Goal: Information Seeking & Learning: Understand process/instructions

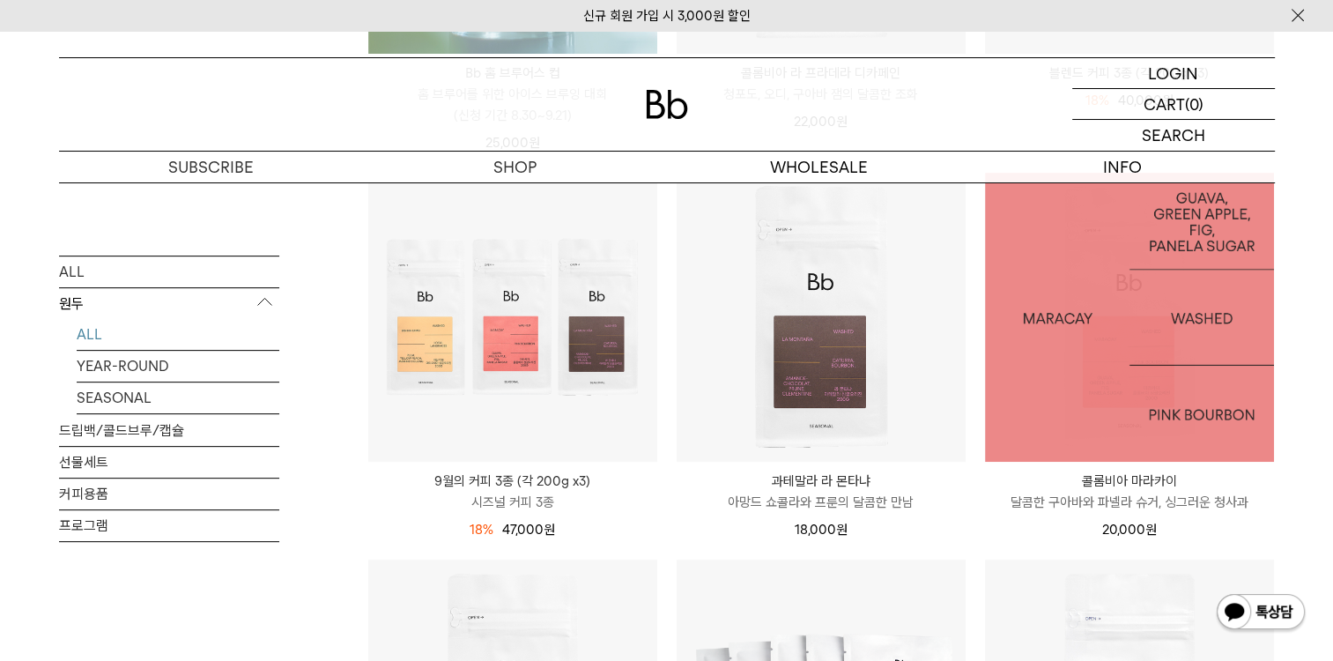
scroll to position [595, 0]
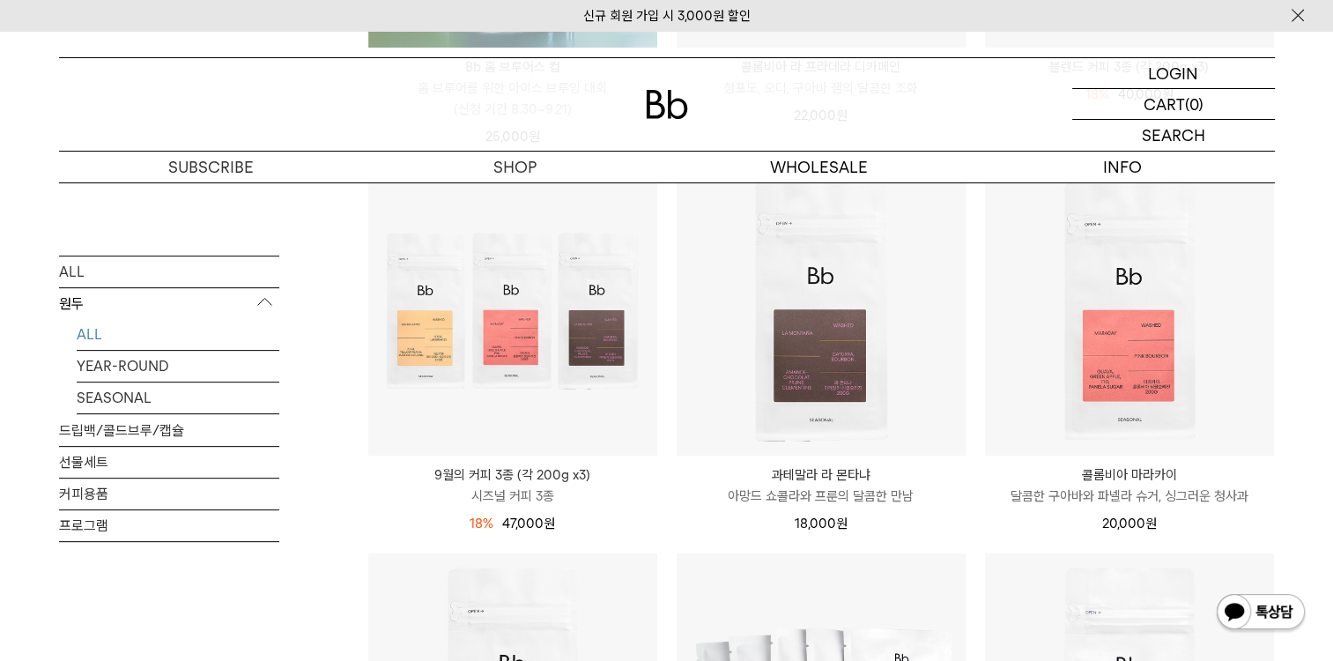
click at [1087, 495] on p "달콤한 구아바와 파넬라 슈거, 싱그러운 청사과" at bounding box center [1129, 495] width 289 height 21
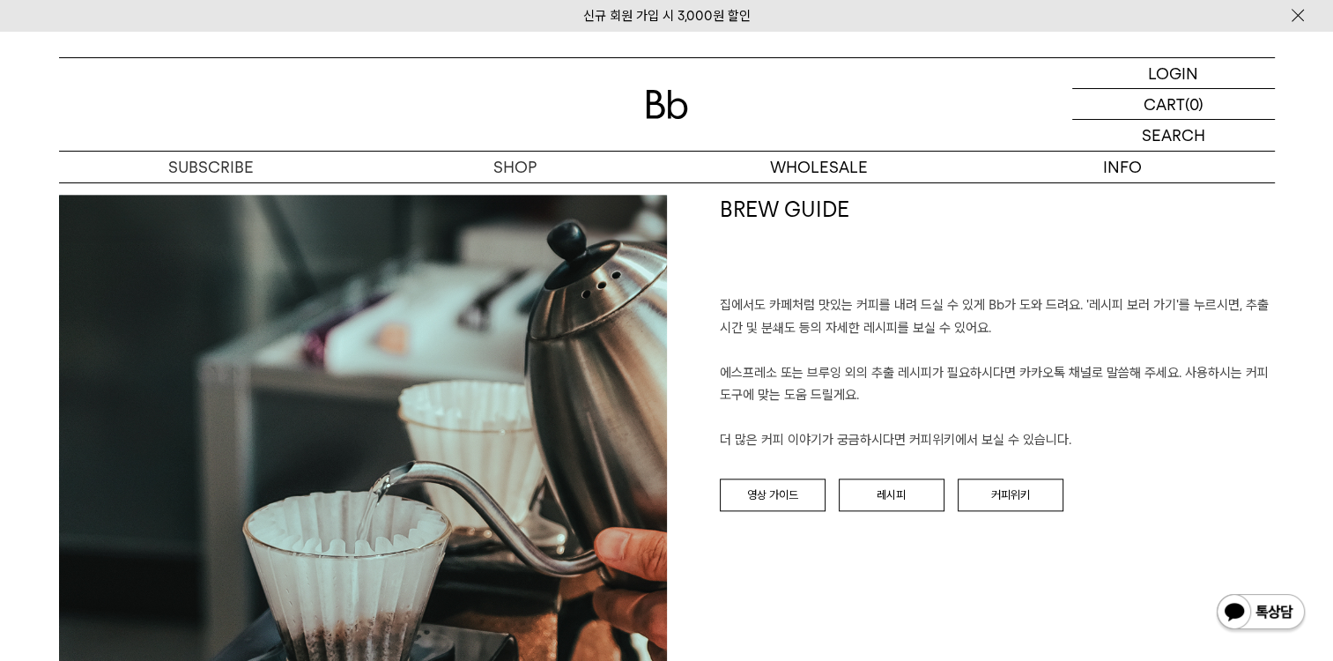
scroll to position [1884, 0]
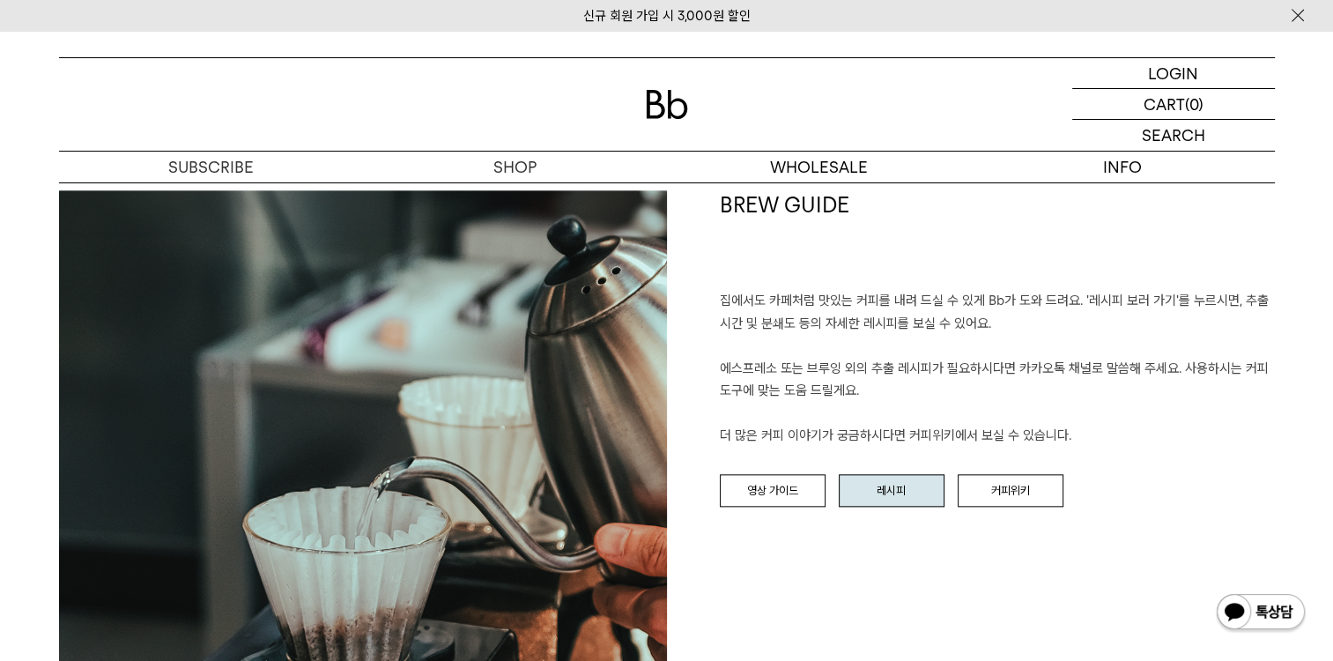
click at [899, 496] on link "레시피" at bounding box center [892, 490] width 106 height 33
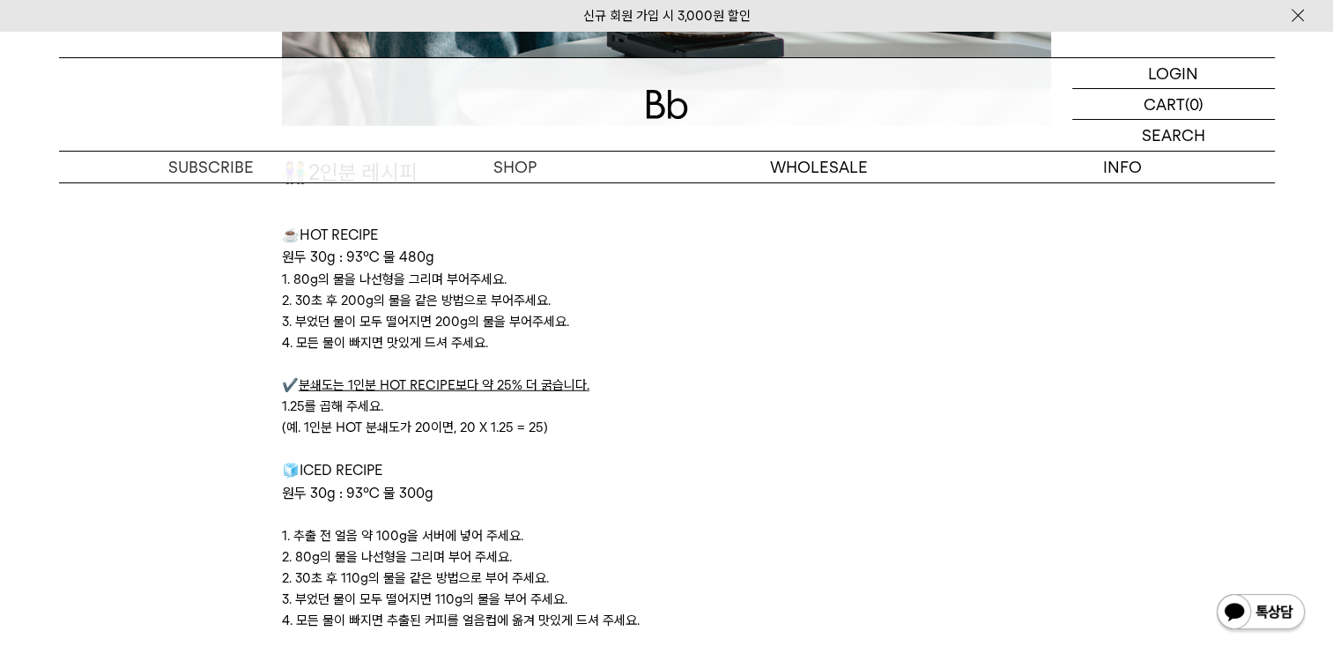
scroll to position [4363, 0]
click at [828, 417] on p "(예. 1인분 HOT 분쇄도가 20이면, 20 X 1.25 = 25)" at bounding box center [666, 425] width 769 height 21
drag, startPoint x: 1301, startPoint y: 466, endPoint x: 1290, endPoint y: 460, distance: 12.2
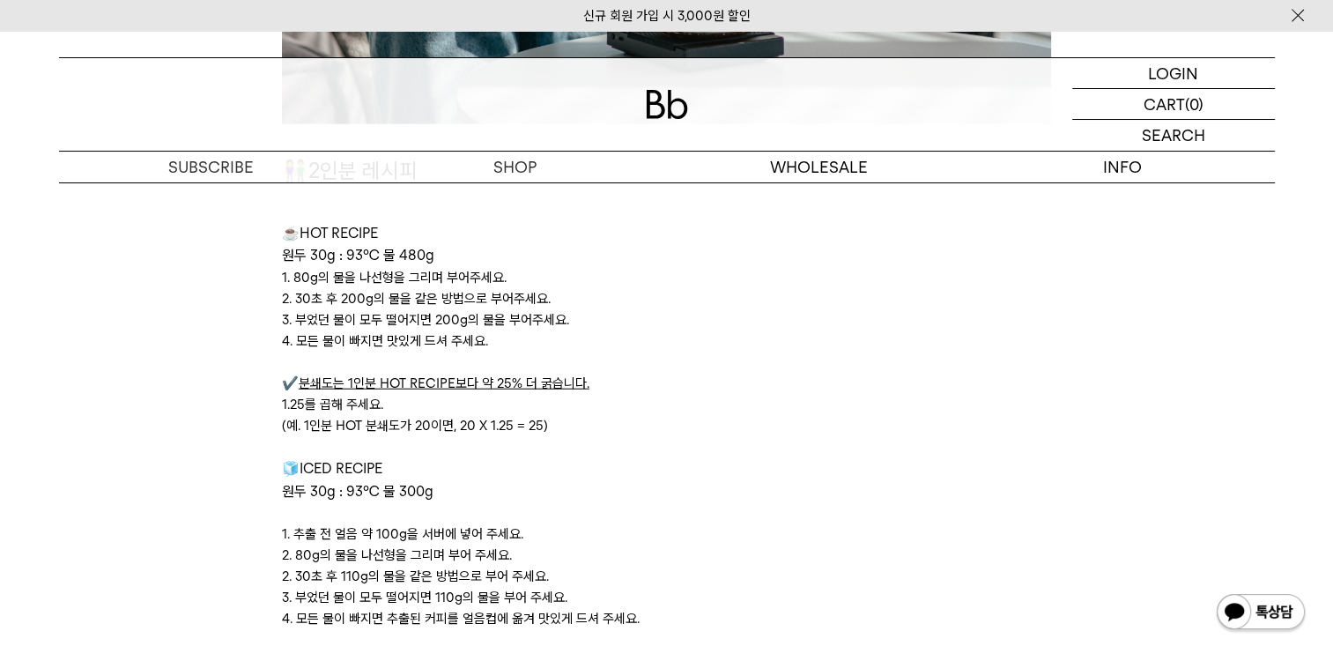
click at [774, 449] on p at bounding box center [666, 446] width 769 height 21
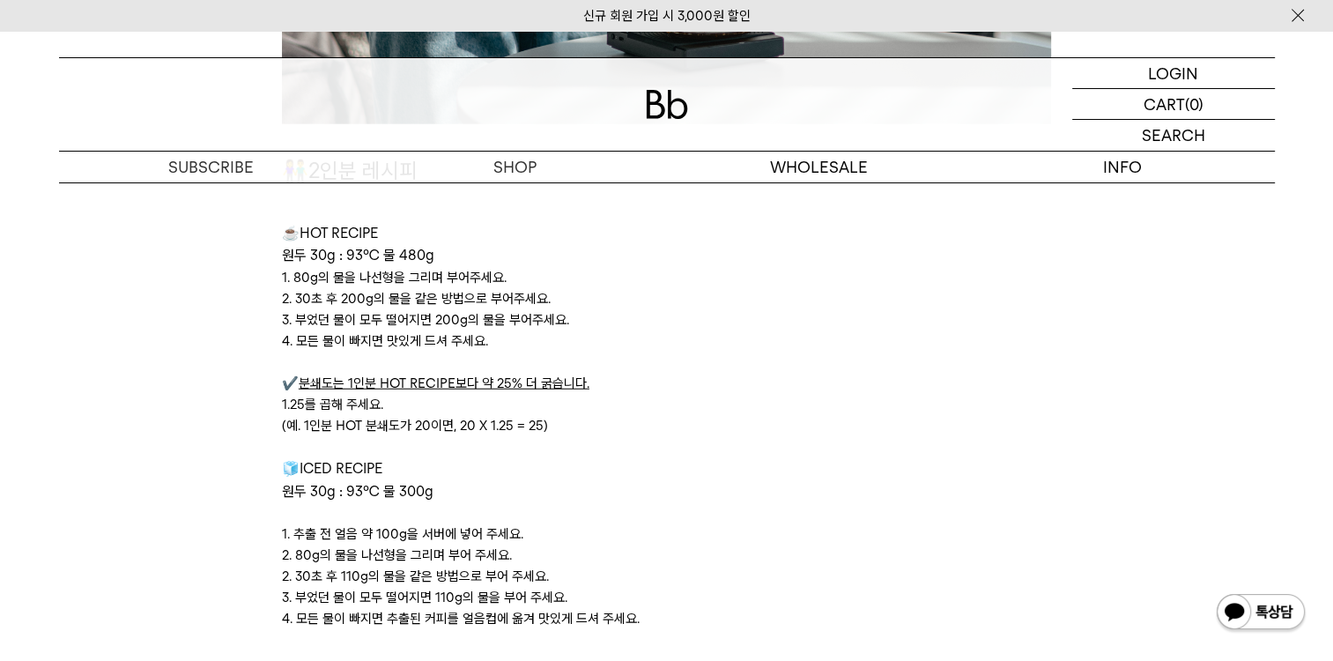
click at [750, 532] on p "1. 추출 전 얼음 약 100g을 서버에 넣어 주세요." at bounding box center [666, 533] width 769 height 21
click at [755, 527] on p "1. 추출 전 얼음 약 100g을 서버에 넣어 주세요." at bounding box center [666, 533] width 769 height 21
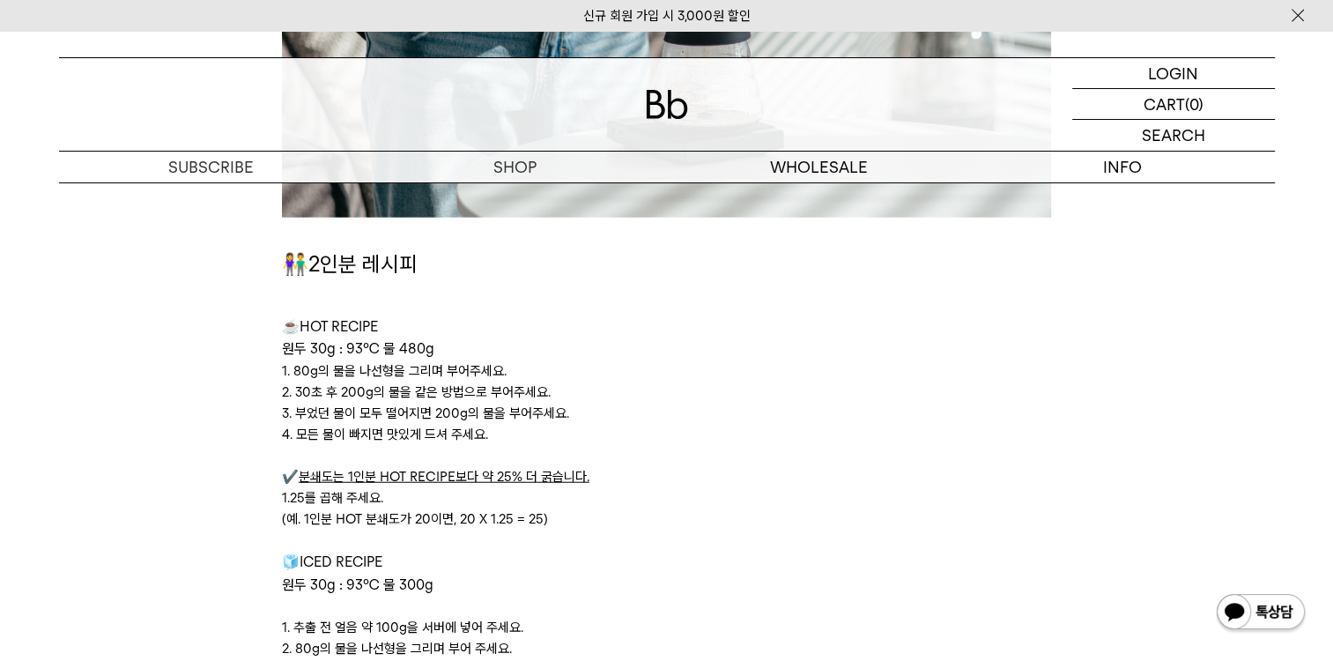
scroll to position [4265, 0]
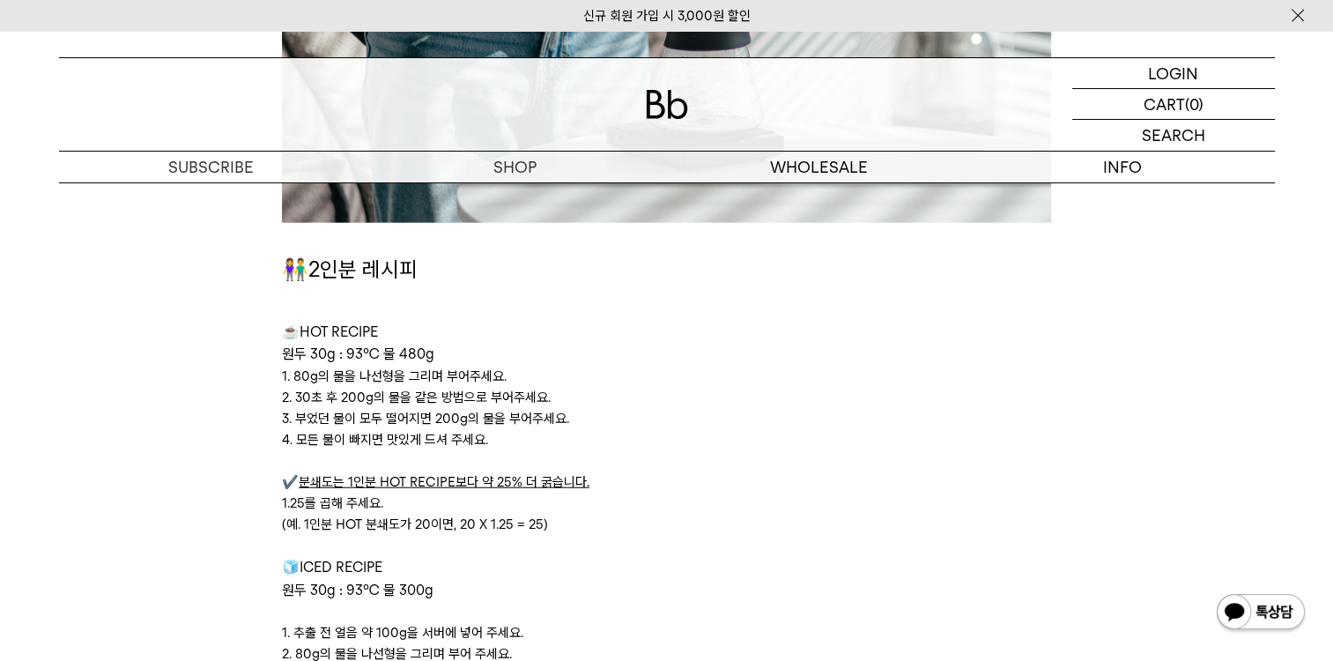
drag, startPoint x: 749, startPoint y: 487, endPoint x: 721, endPoint y: 506, distance: 33.7
click at [748, 490] on p "✔️ 분쇄도는 1인분 HOT RECIPE보다 약 25% 더 굵습니다." at bounding box center [666, 481] width 769 height 21
click at [685, 508] on p "1.25를 곱해 주세요." at bounding box center [666, 503] width 769 height 21
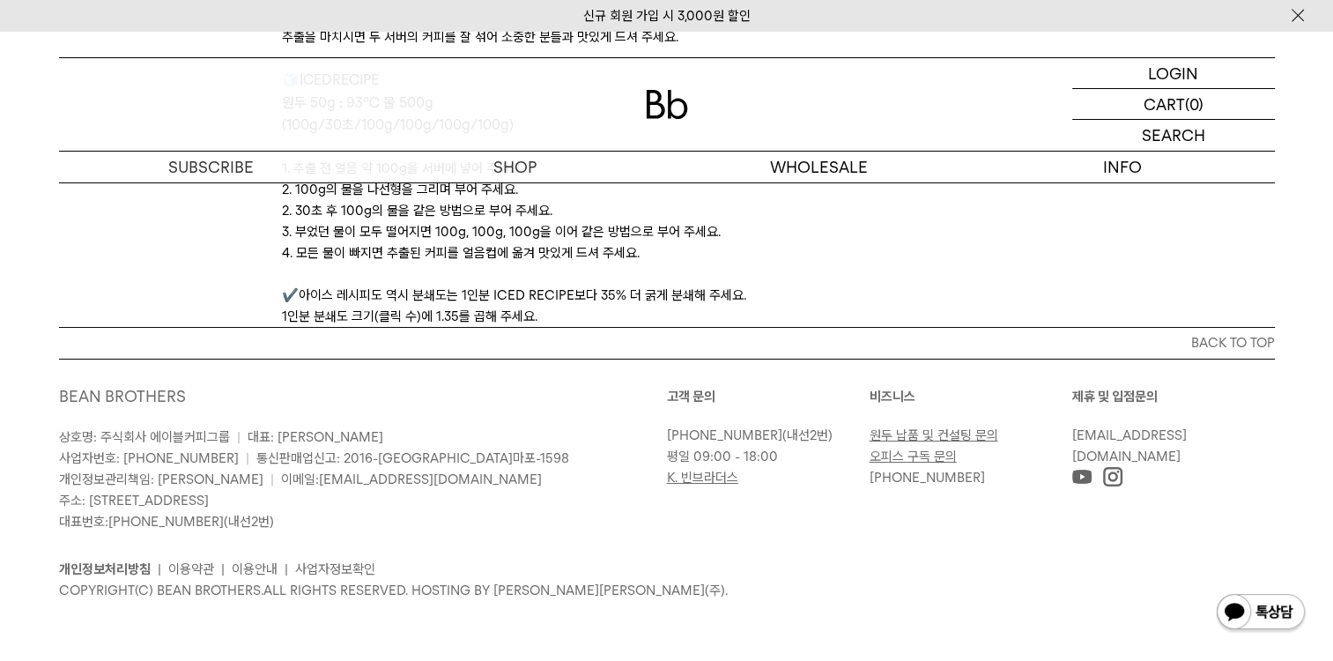
scroll to position [6045, 0]
